Goal: Task Accomplishment & Management: Manage account settings

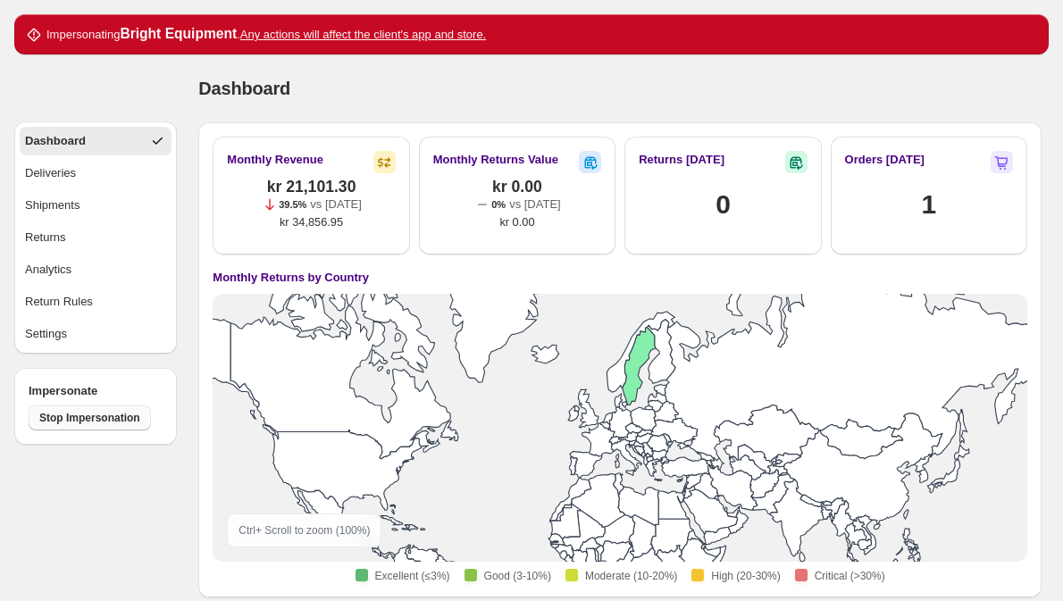
click at [106, 414] on span "Stop Impersonation" at bounding box center [89, 418] width 101 height 14
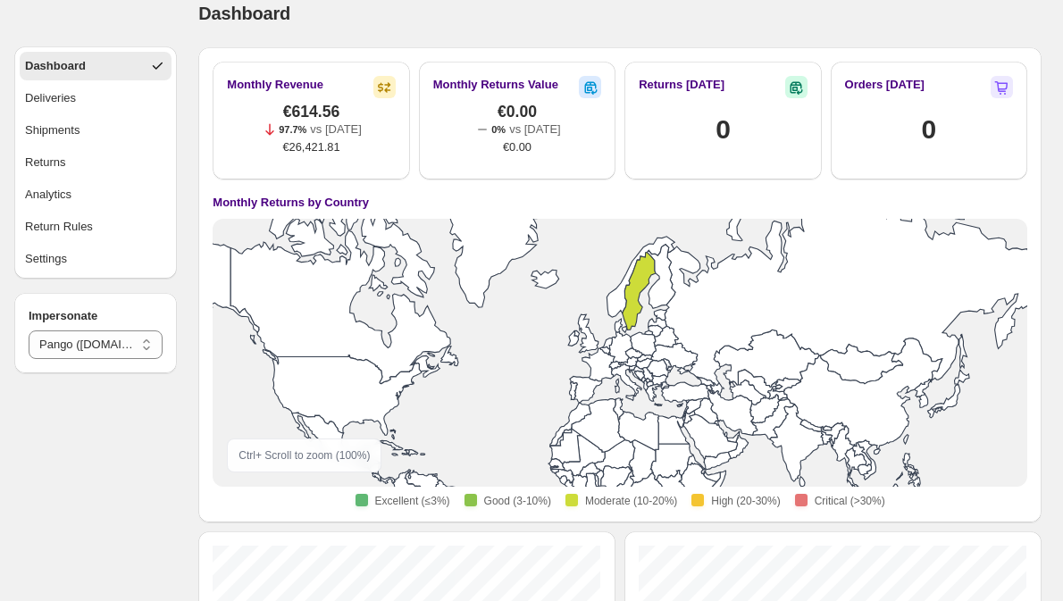
scroll to position [28, 0]
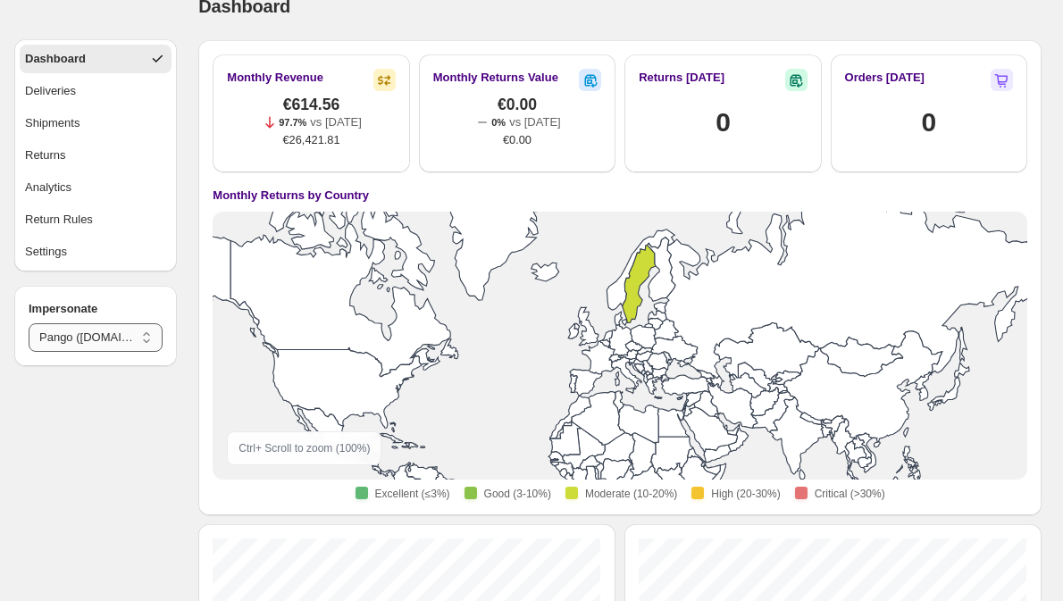
click at [106, 327] on select "**********" at bounding box center [96, 337] width 134 height 29
click at [29, 323] on select "**********" at bounding box center [96, 337] width 134 height 29
select select "********"
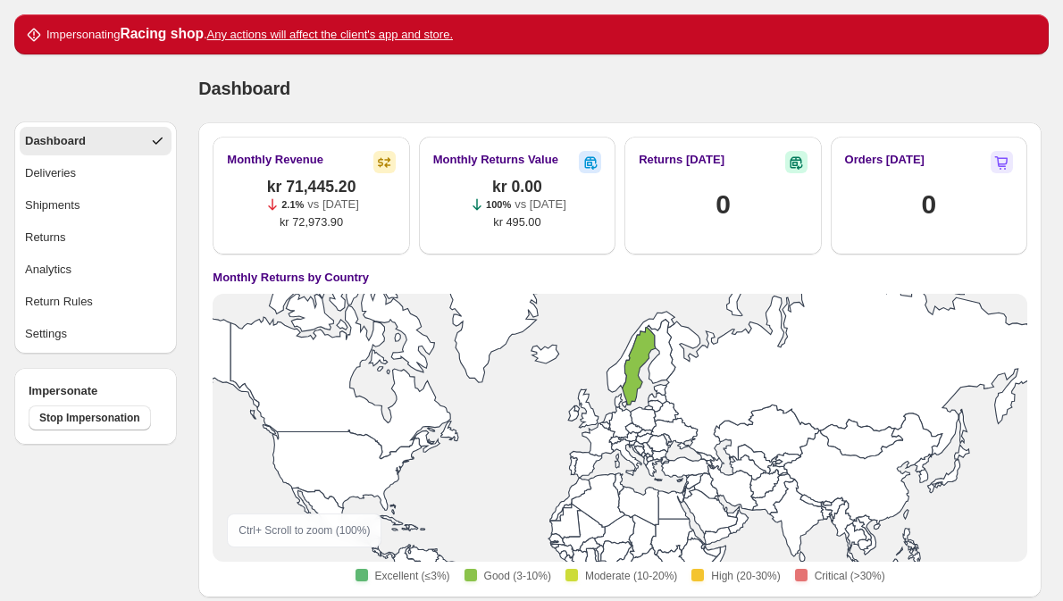
click at [322, 121] on div "Dashboard. This page is ready Dashboard" at bounding box center [619, 88] width 843 height 68
click at [374, 91] on div "Dashboard" at bounding box center [619, 88] width 843 height 25
click at [107, 163] on button "Deliveries" at bounding box center [96, 173] width 152 height 29
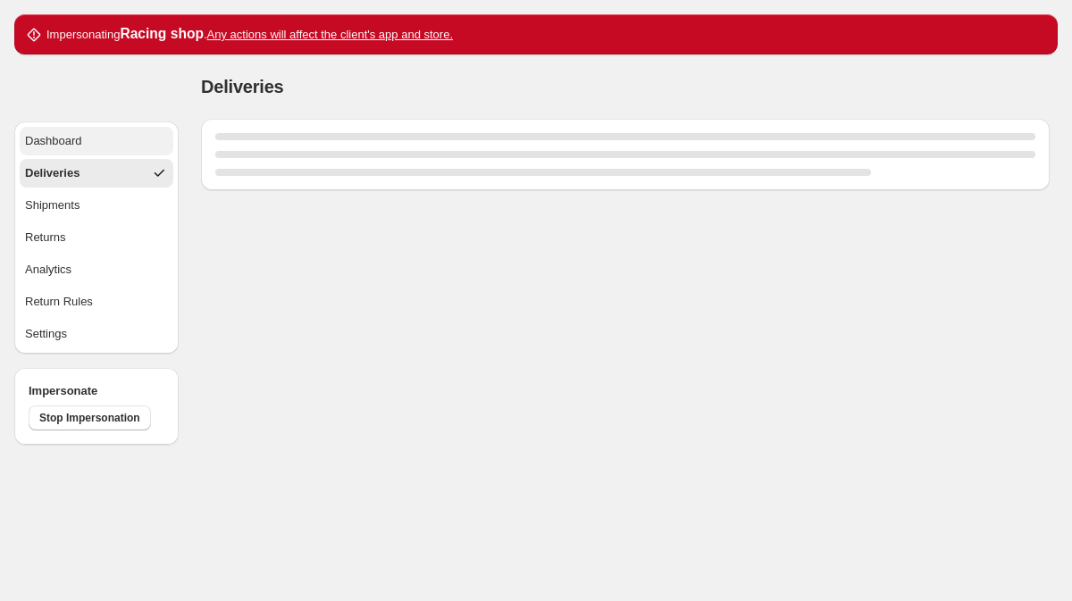
click at [89, 151] on button "Dashboard" at bounding box center [97, 141] width 154 height 29
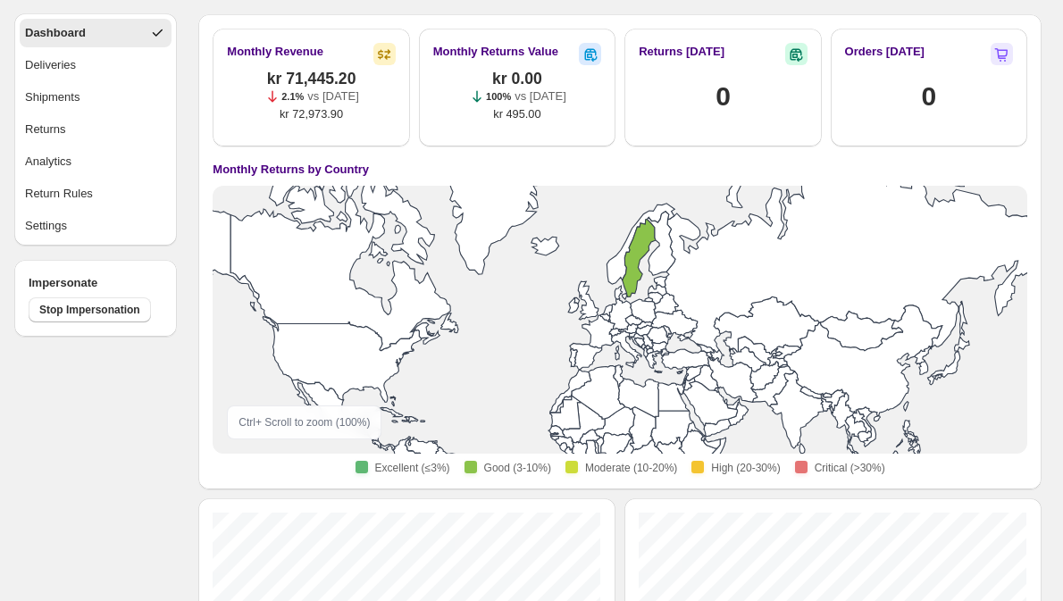
scroll to position [118, 0]
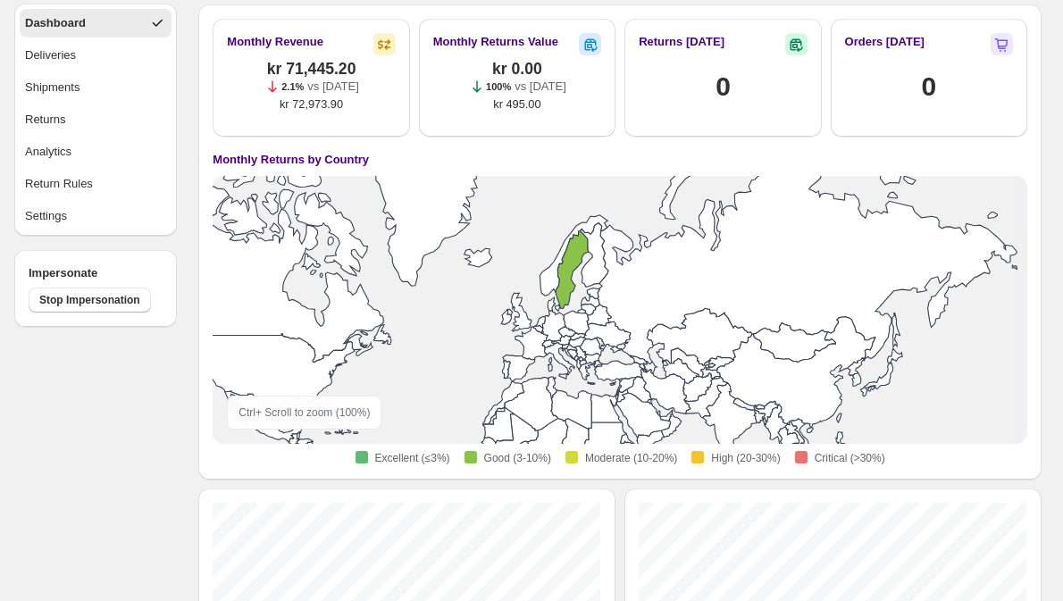
drag, startPoint x: 527, startPoint y: 330, endPoint x: 460, endPoint y: 352, distance: 70.3
click at [460, 352] on rect at bounding box center [620, 310] width 536 height 268
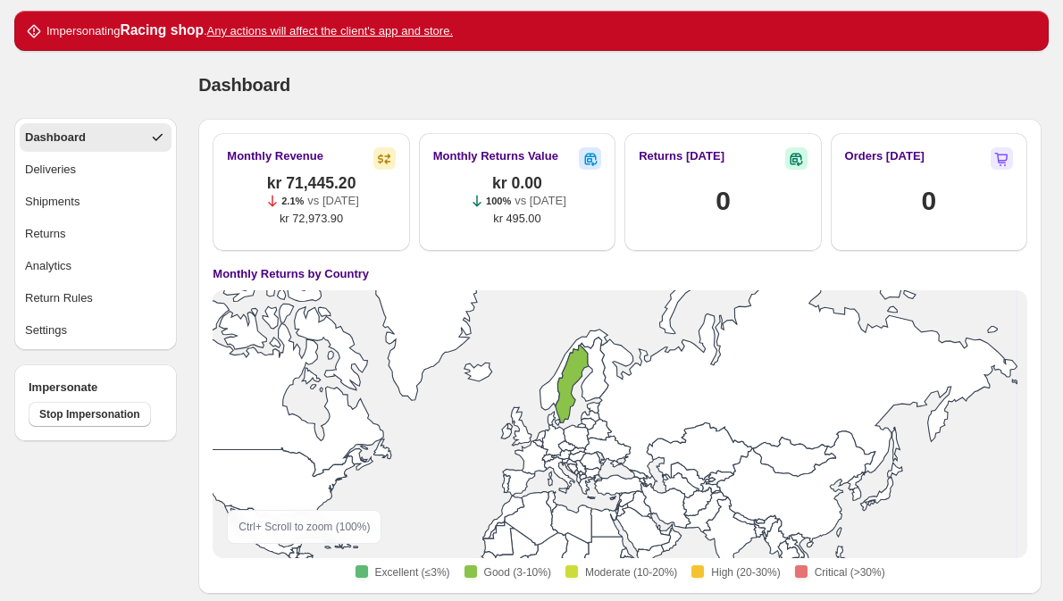
scroll to position [3, 0]
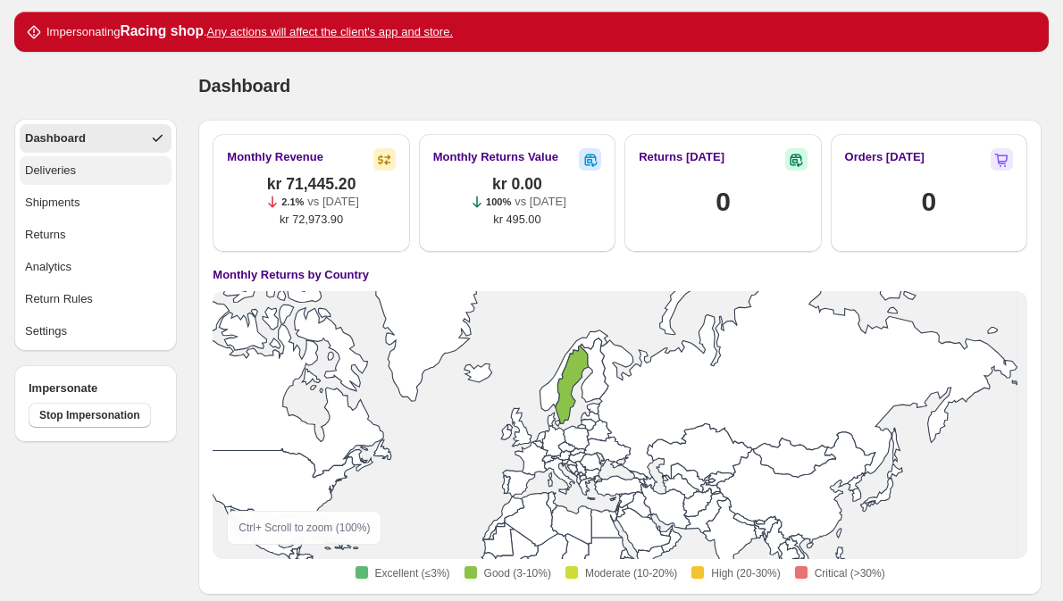
click at [134, 175] on button "Deliveries" at bounding box center [96, 170] width 152 height 29
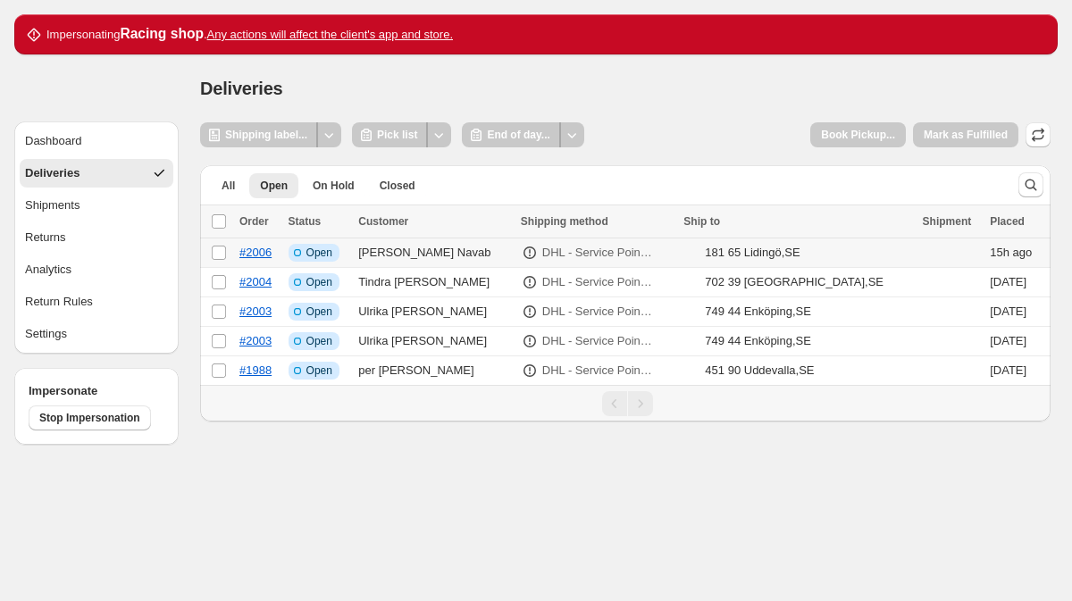
click at [210, 252] on td "Select order" at bounding box center [217, 252] width 34 height 29
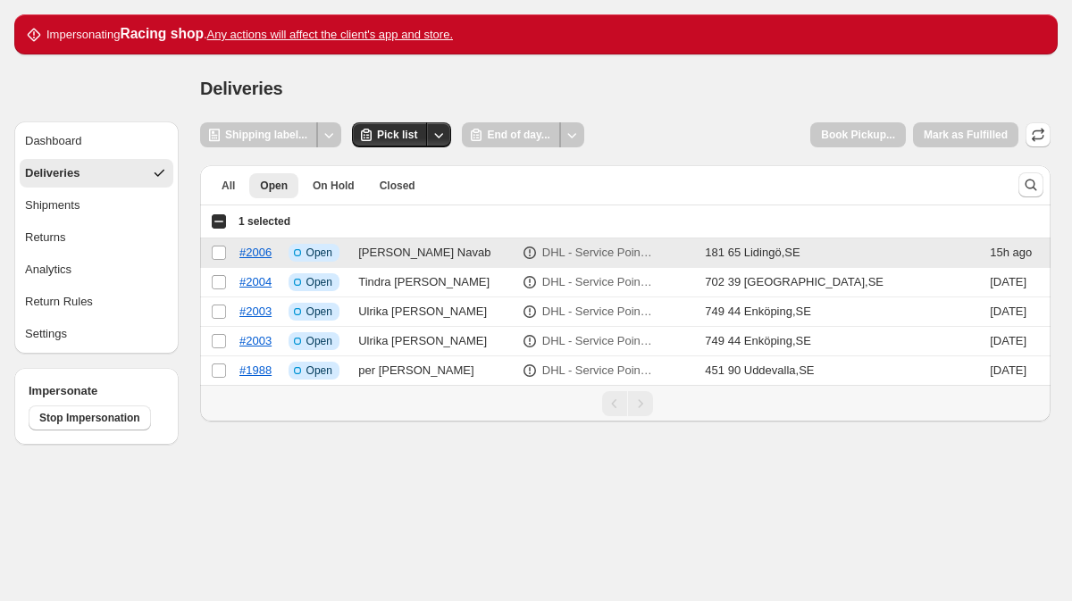
click at [210, 252] on td "Select order" at bounding box center [217, 252] width 34 height 29
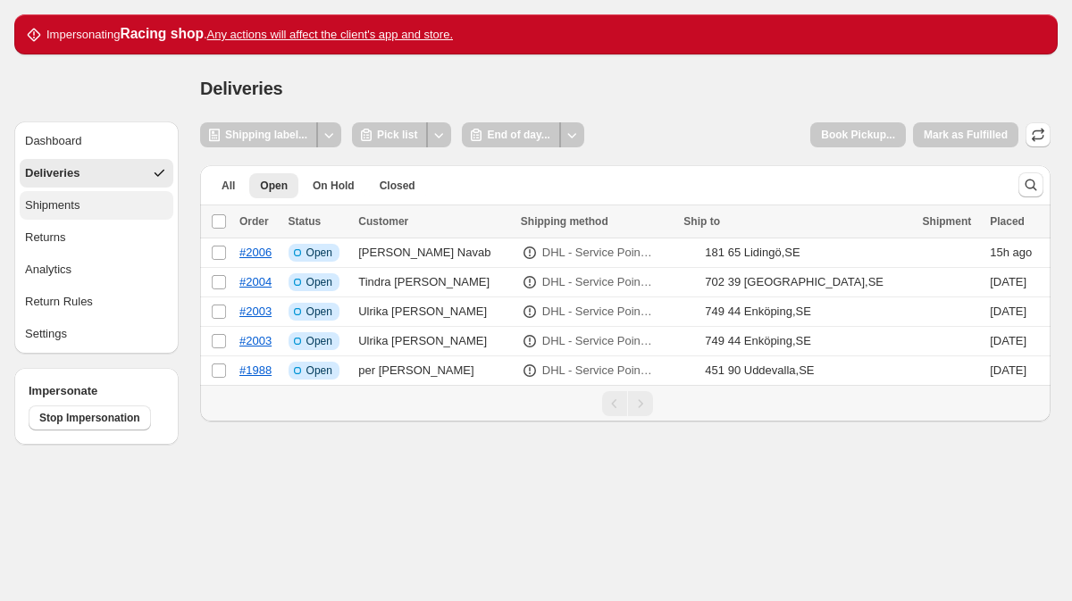
click at [107, 206] on button "Shipments" at bounding box center [97, 205] width 154 height 29
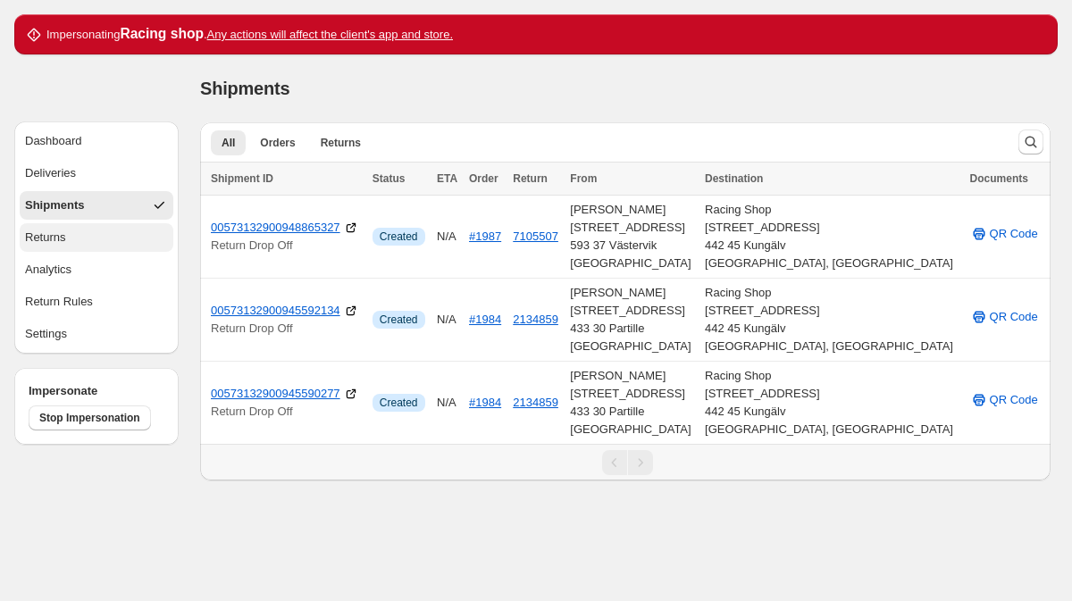
click at [87, 233] on button "Returns" at bounding box center [97, 237] width 154 height 29
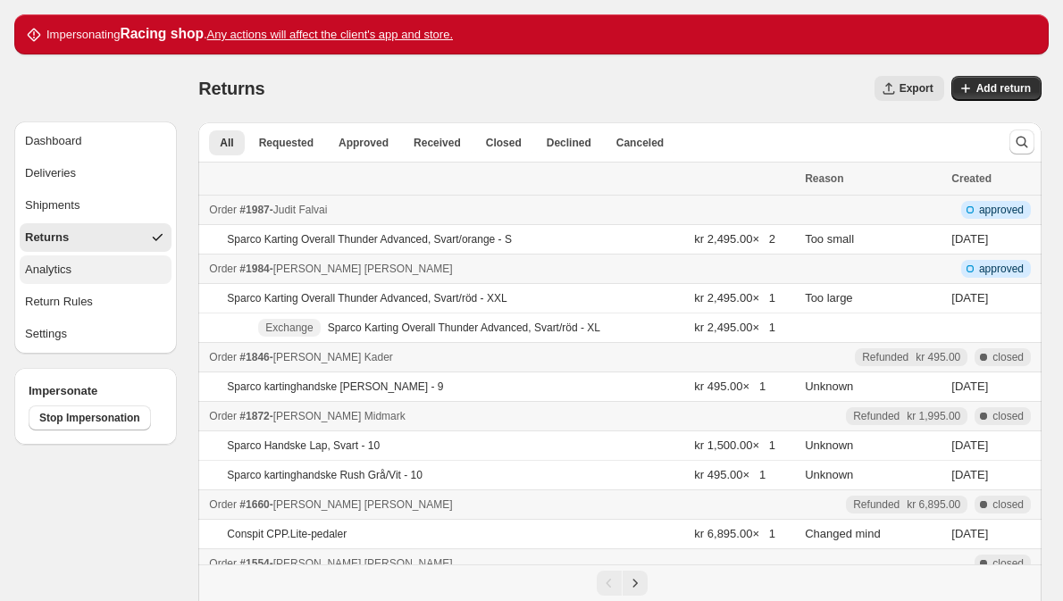
click at [84, 270] on button "Analytics" at bounding box center [96, 269] width 152 height 29
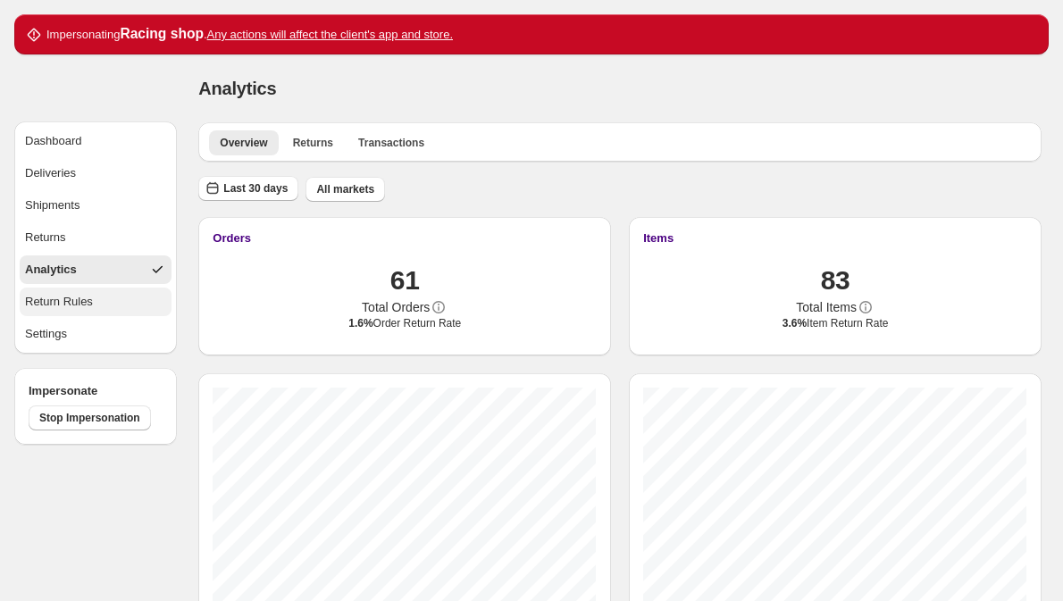
click at [99, 301] on button "Return Rules" at bounding box center [96, 302] width 152 height 29
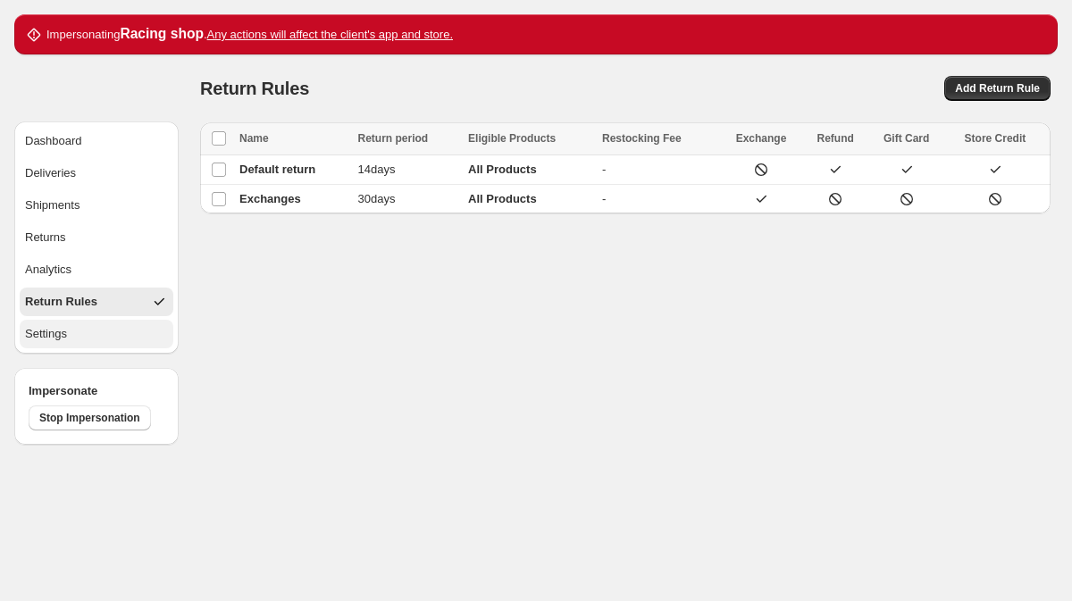
click at [120, 337] on button "Settings" at bounding box center [97, 334] width 154 height 29
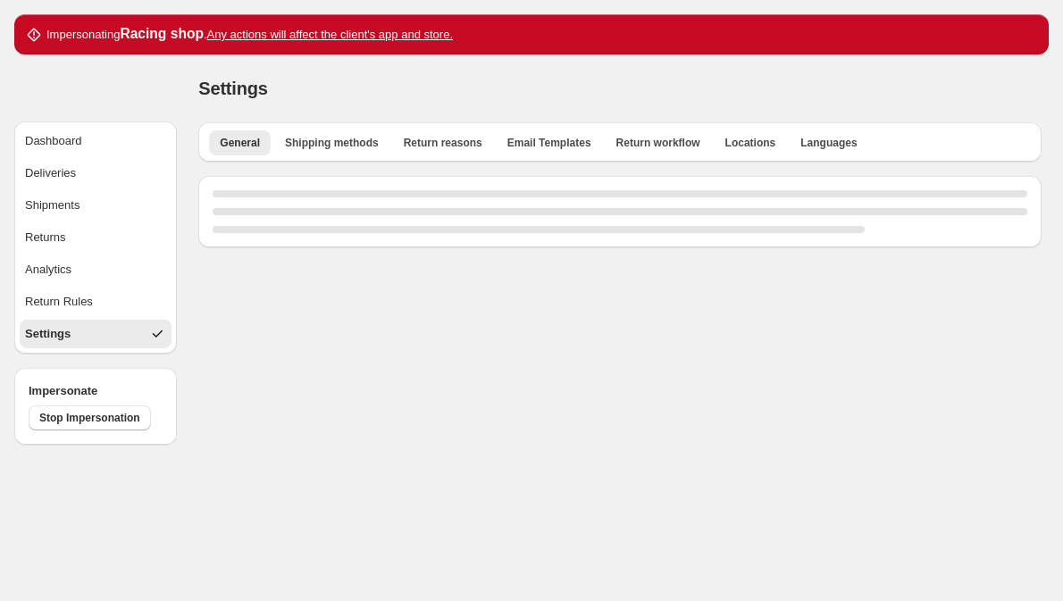
select select "**"
